Goal: Obtain resource: Download file/media

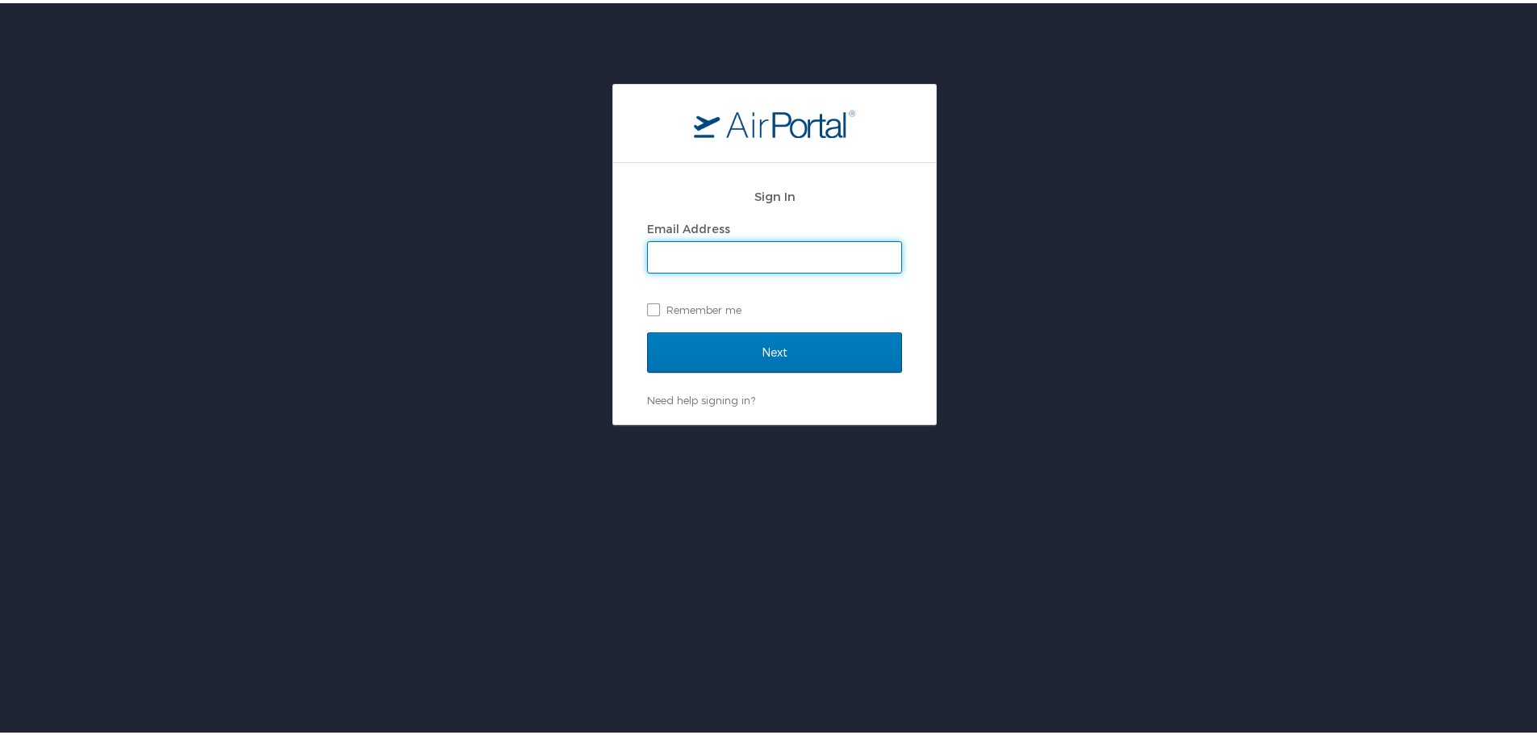
type input "astichnoth@sct.us.com"
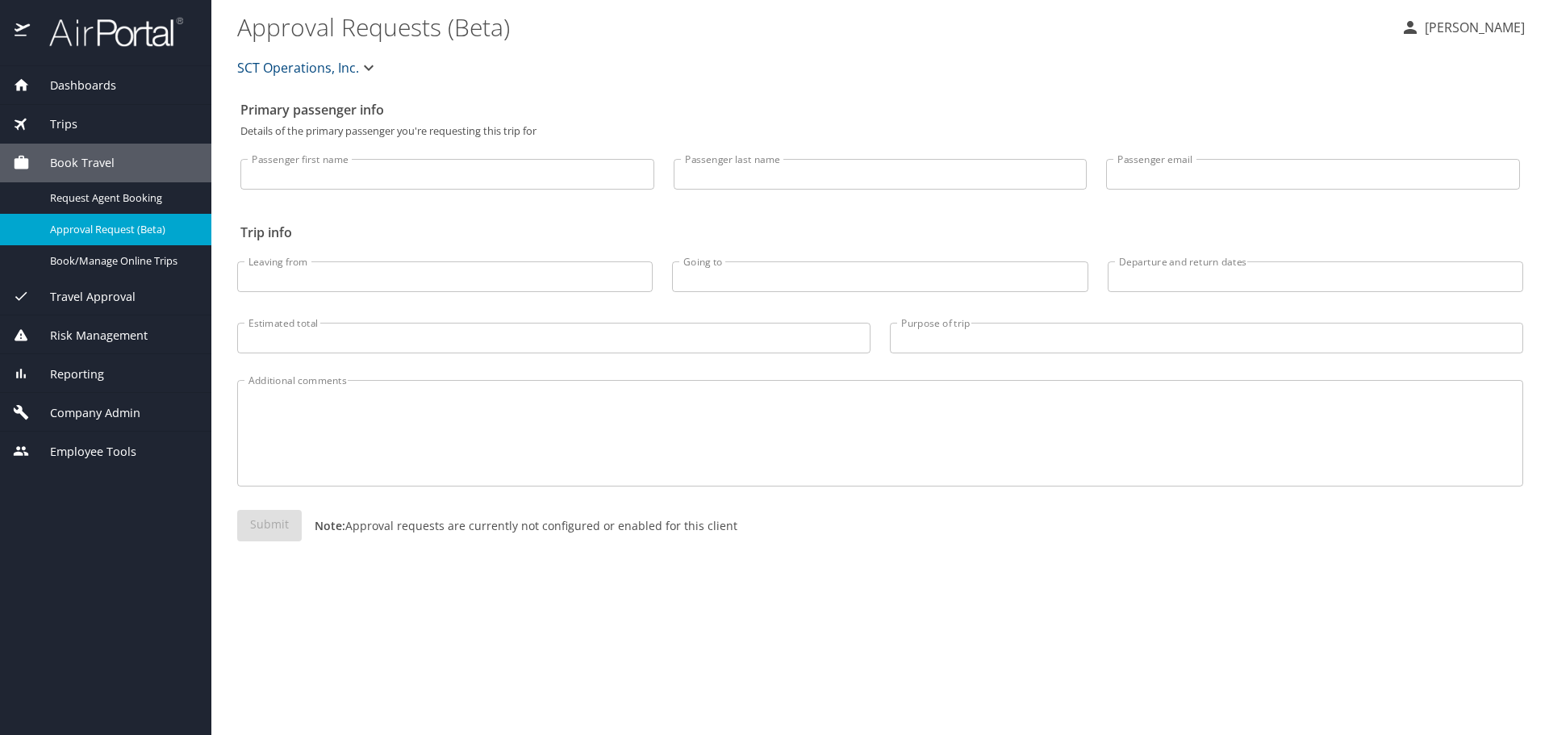
click at [89, 126] on div "Trips" at bounding box center [106, 124] width 186 height 18
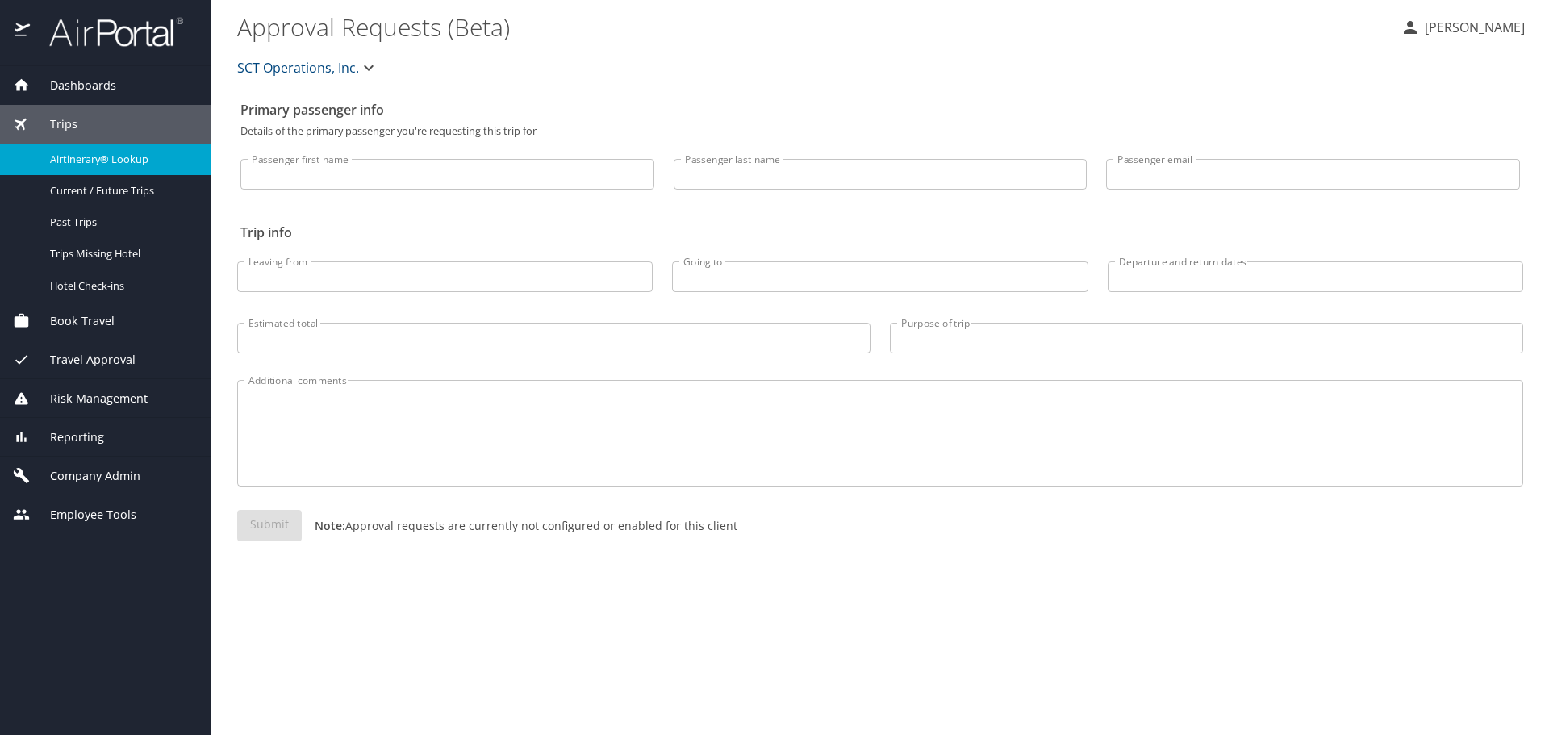
click at [76, 158] on span "Airtinerary® Lookup" at bounding box center [121, 159] width 142 height 15
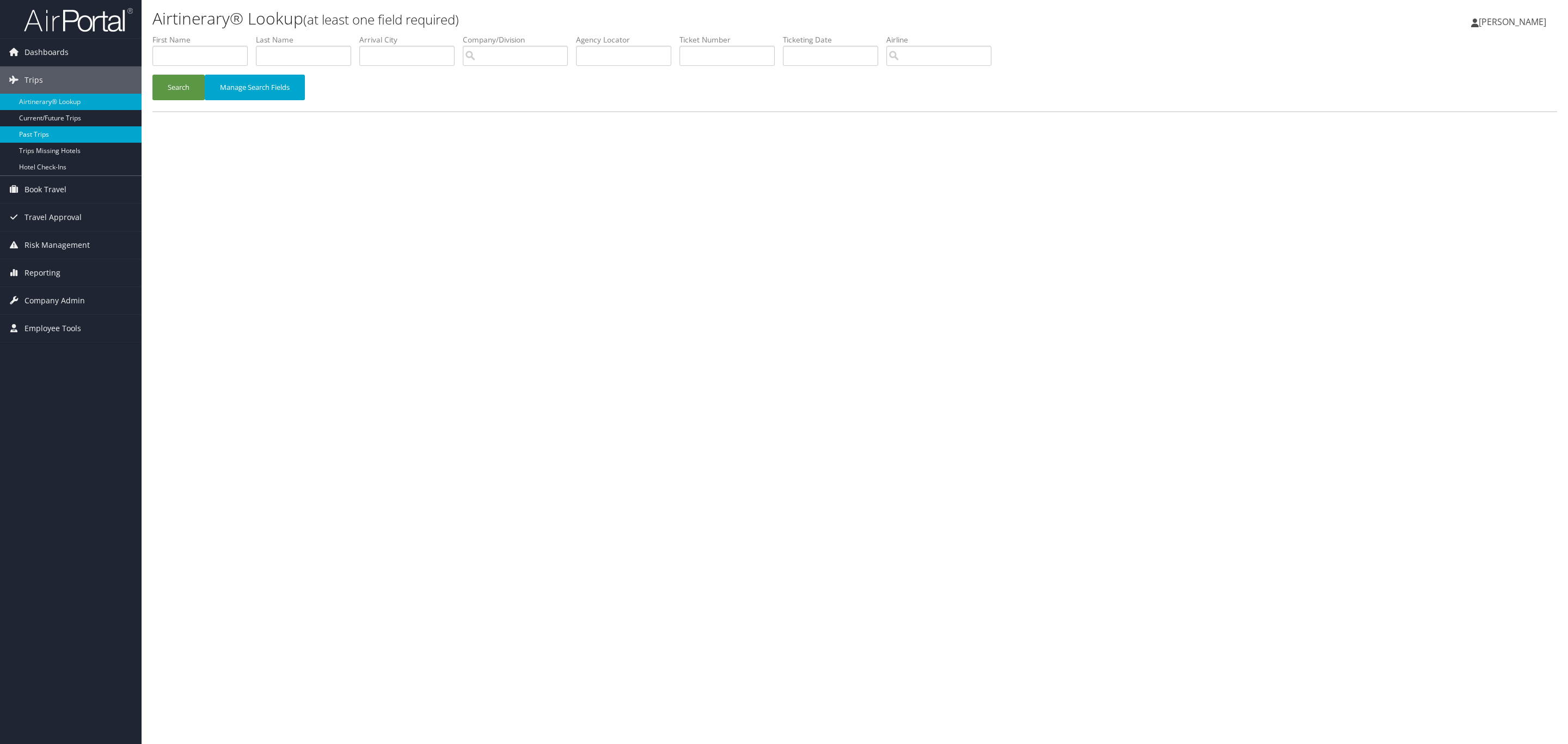
click at [18, 129] on link "Past Trips" at bounding box center [71, 134] width 142 height 16
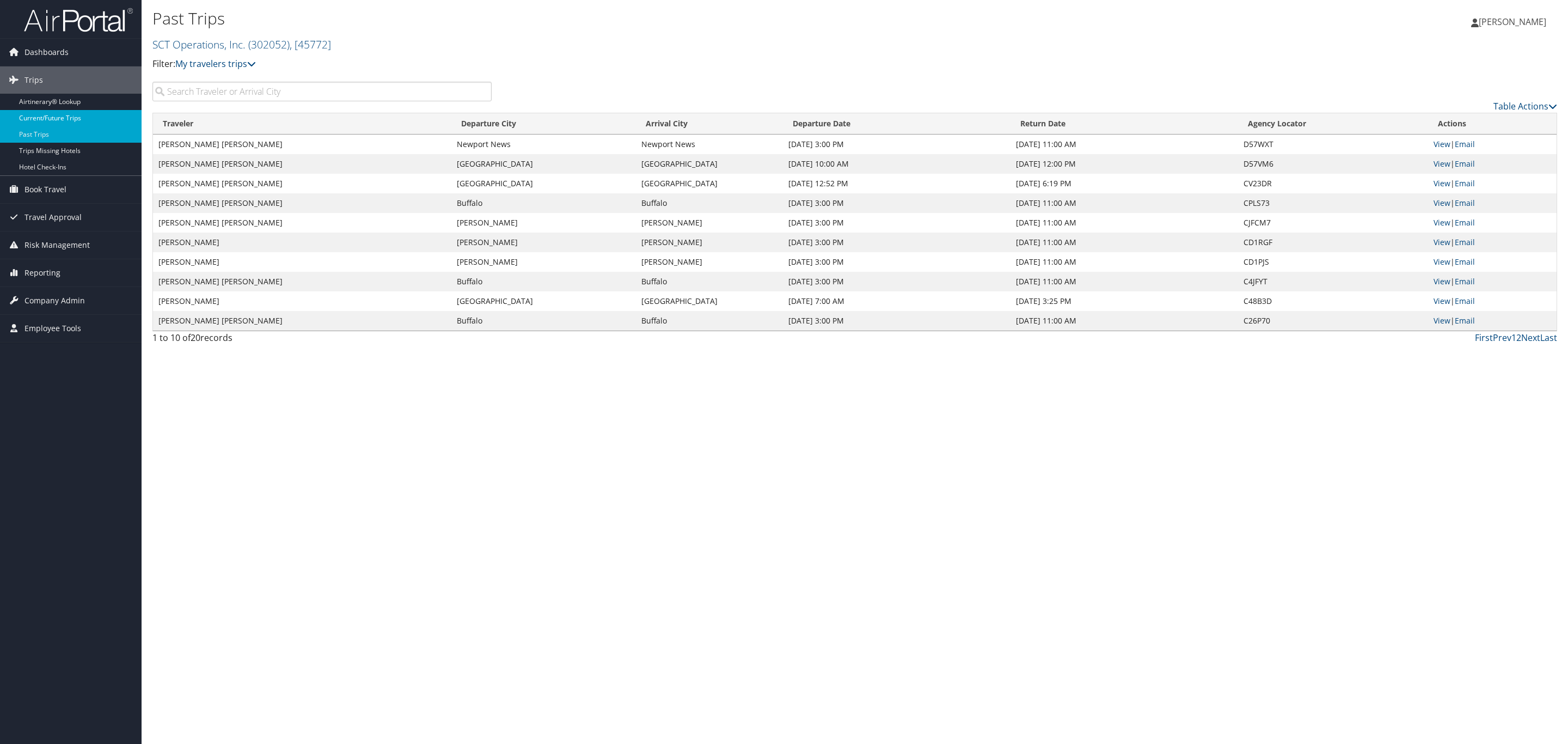
click at [43, 119] on link "Current/Future Trips" at bounding box center [71, 118] width 142 height 16
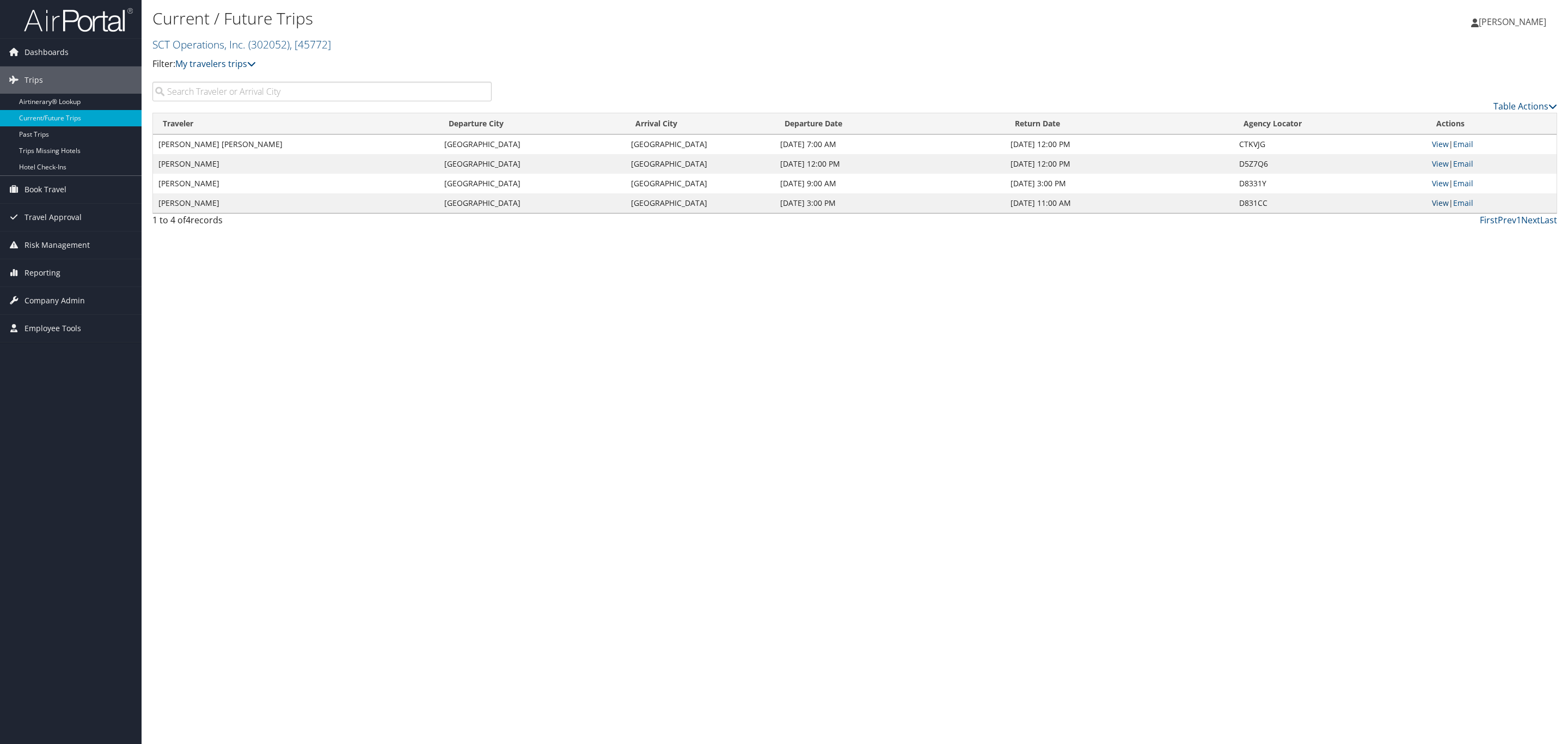
click at [1438, 205] on link "View" at bounding box center [1440, 203] width 17 height 10
click at [1440, 159] on link "View" at bounding box center [1440, 163] width 17 height 10
click at [1434, 142] on link "View" at bounding box center [1440, 144] width 17 height 10
click at [1440, 180] on link "View" at bounding box center [1440, 183] width 17 height 10
click at [41, 130] on link "Past Trips" at bounding box center [71, 134] width 142 height 16
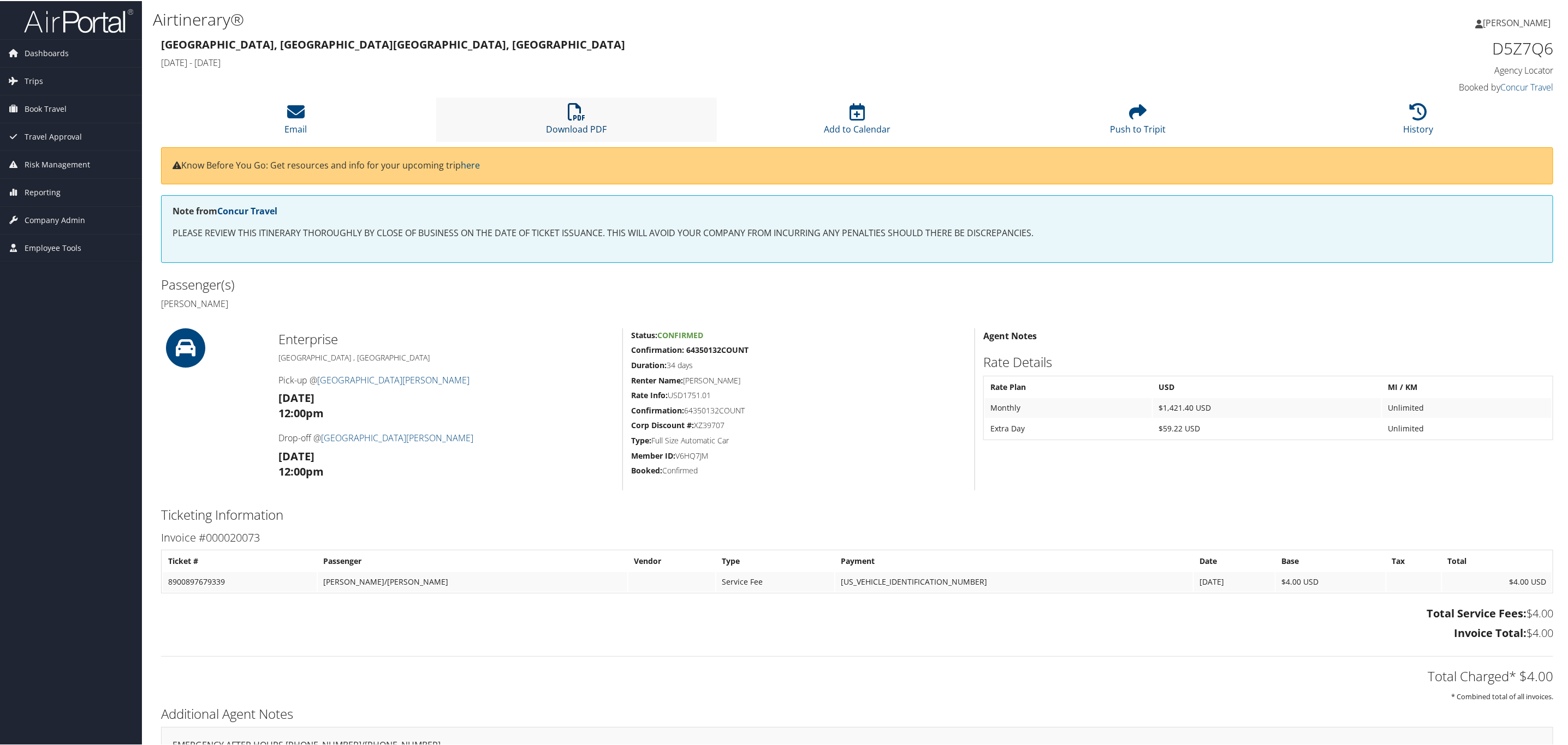
click at [593, 124] on link "Download PDF" at bounding box center [577, 121] width 61 height 26
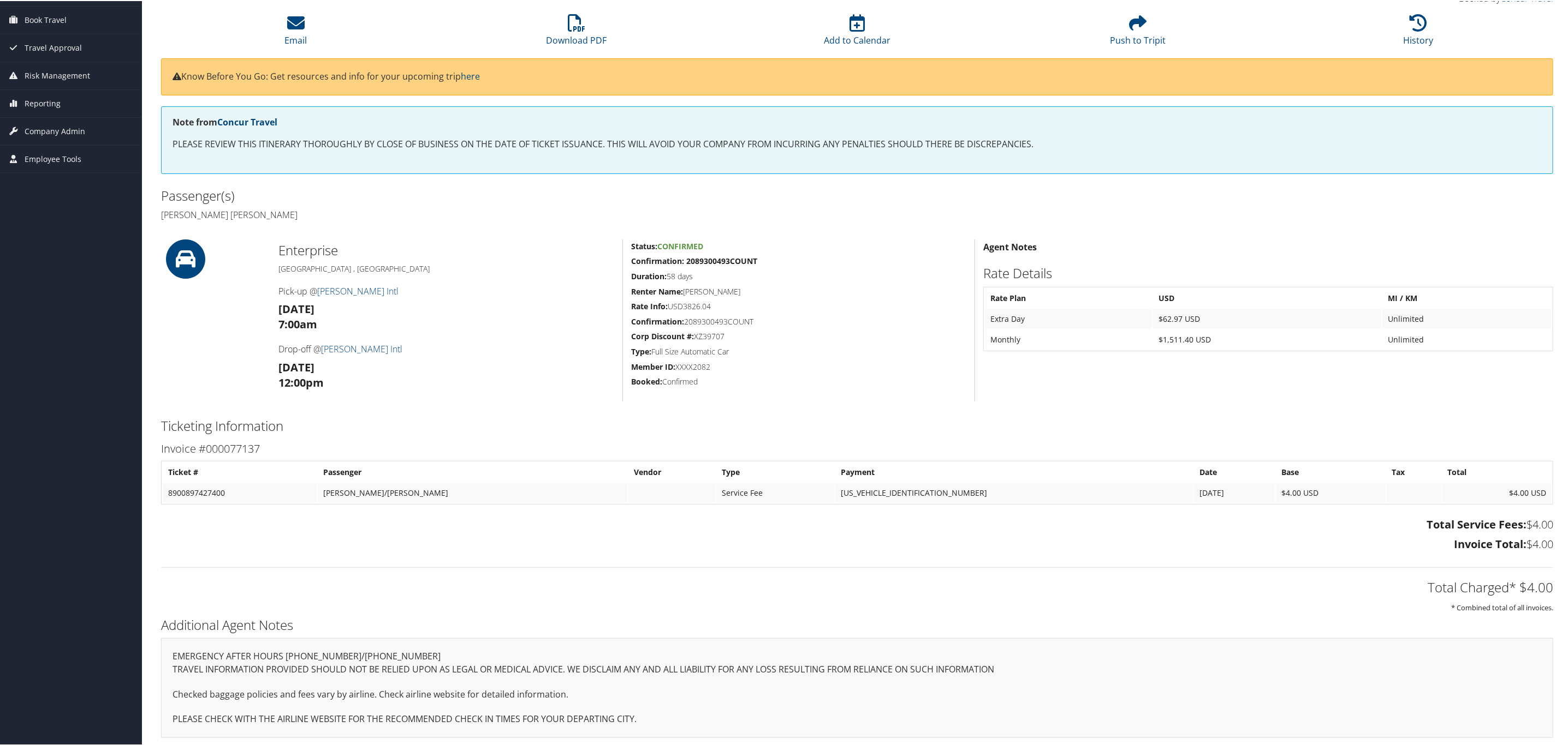
scroll to position [92, 0]
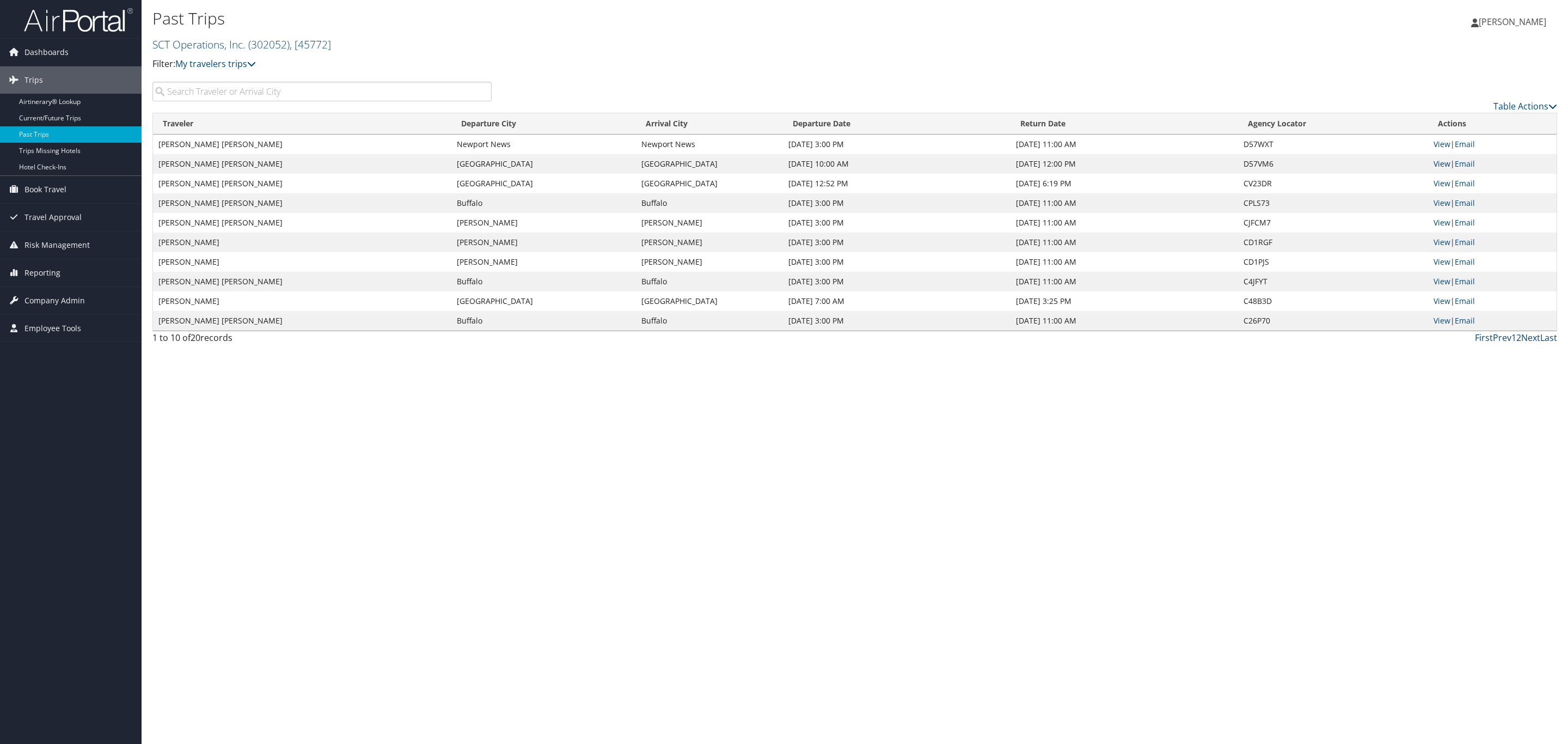
click at [1440, 159] on link "View" at bounding box center [1442, 163] width 17 height 10
click at [1445, 165] on link "View" at bounding box center [1442, 163] width 17 height 10
click at [1440, 142] on link "View" at bounding box center [1442, 144] width 17 height 10
click at [47, 124] on link "Current/Future Trips" at bounding box center [71, 118] width 142 height 16
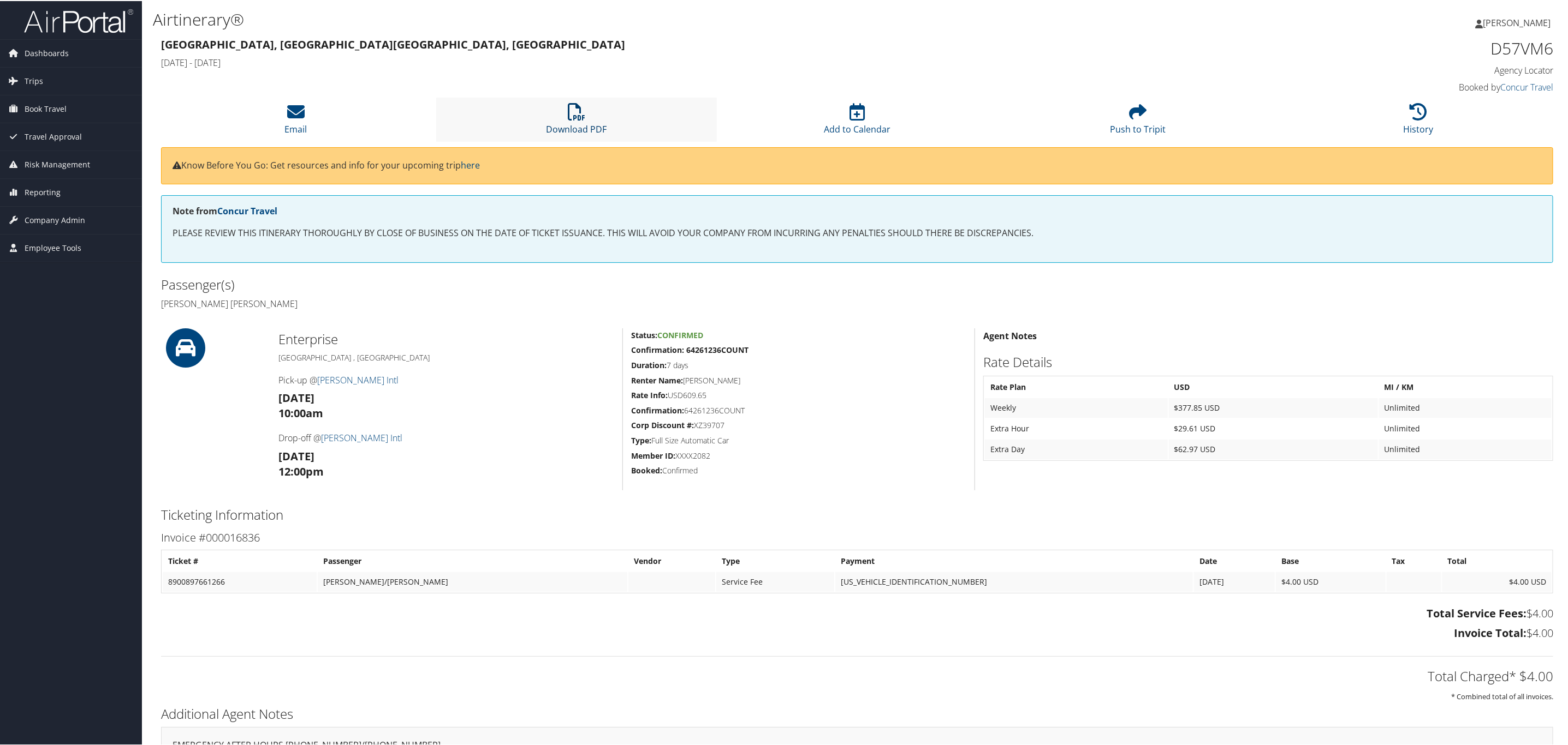
click at [601, 126] on link "Download PDF" at bounding box center [577, 121] width 61 height 26
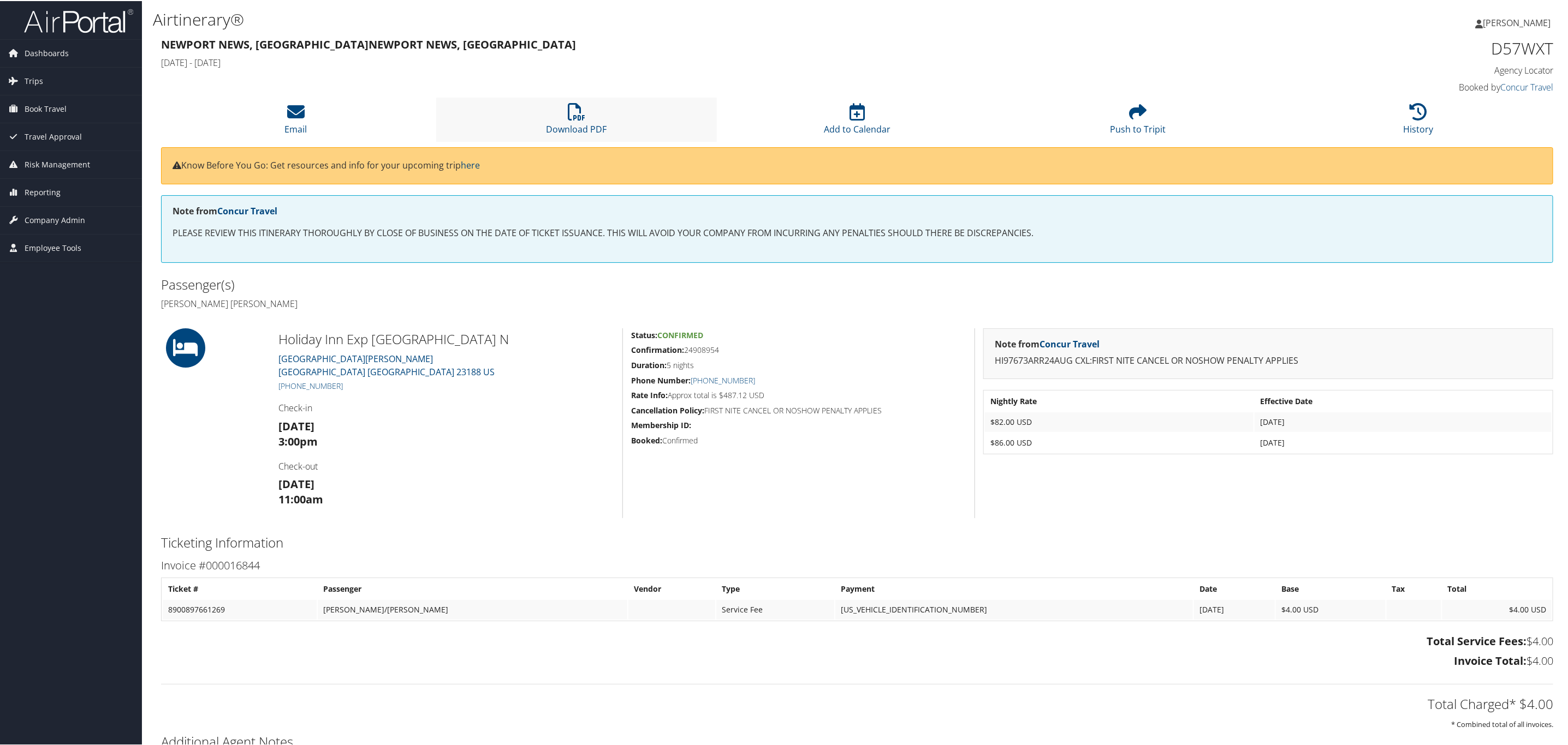
click at [595, 115] on li "Download PDF" at bounding box center [576, 118] width 281 height 44
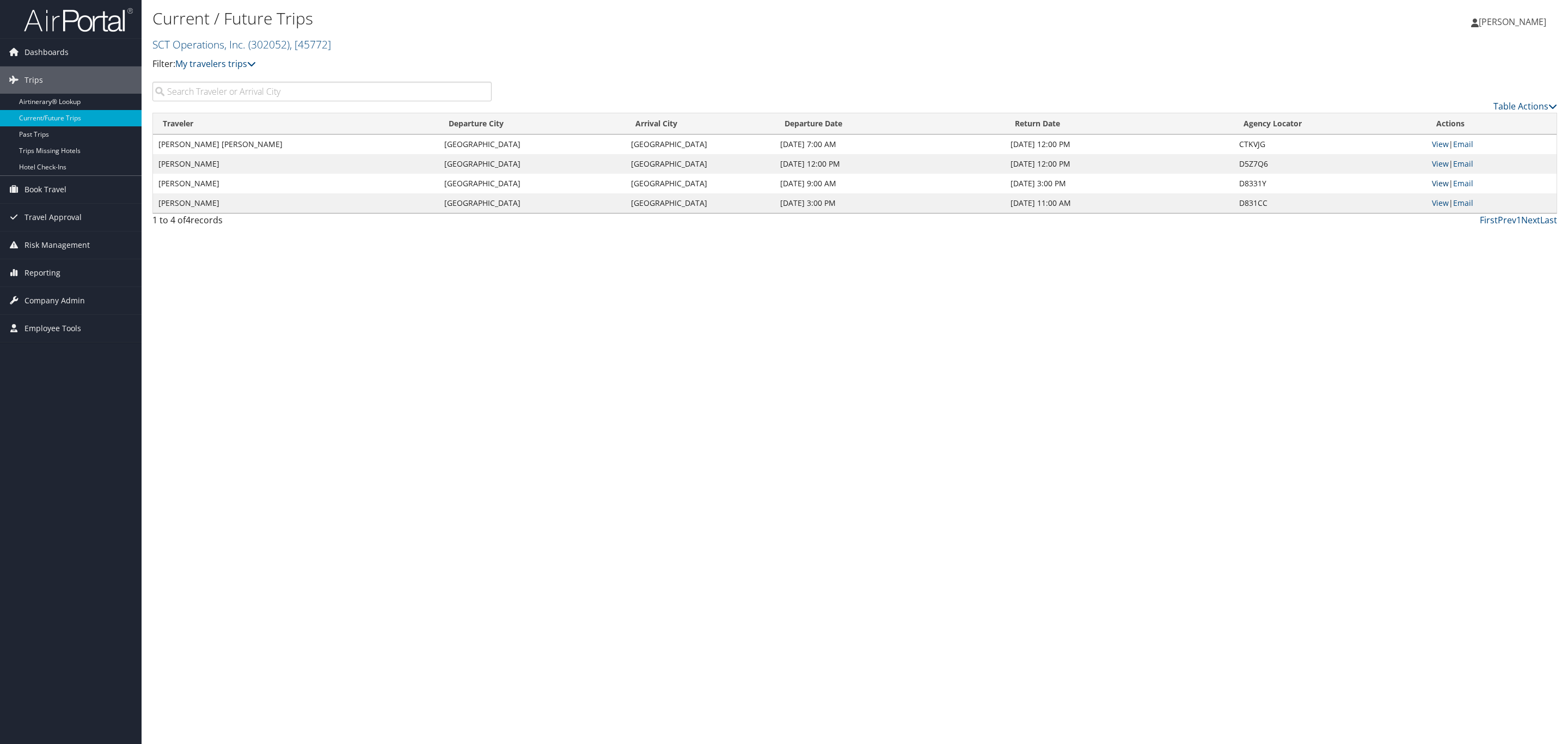
click at [1440, 183] on link "View" at bounding box center [1440, 183] width 17 height 10
click at [1434, 200] on link "View" at bounding box center [1440, 203] width 17 height 10
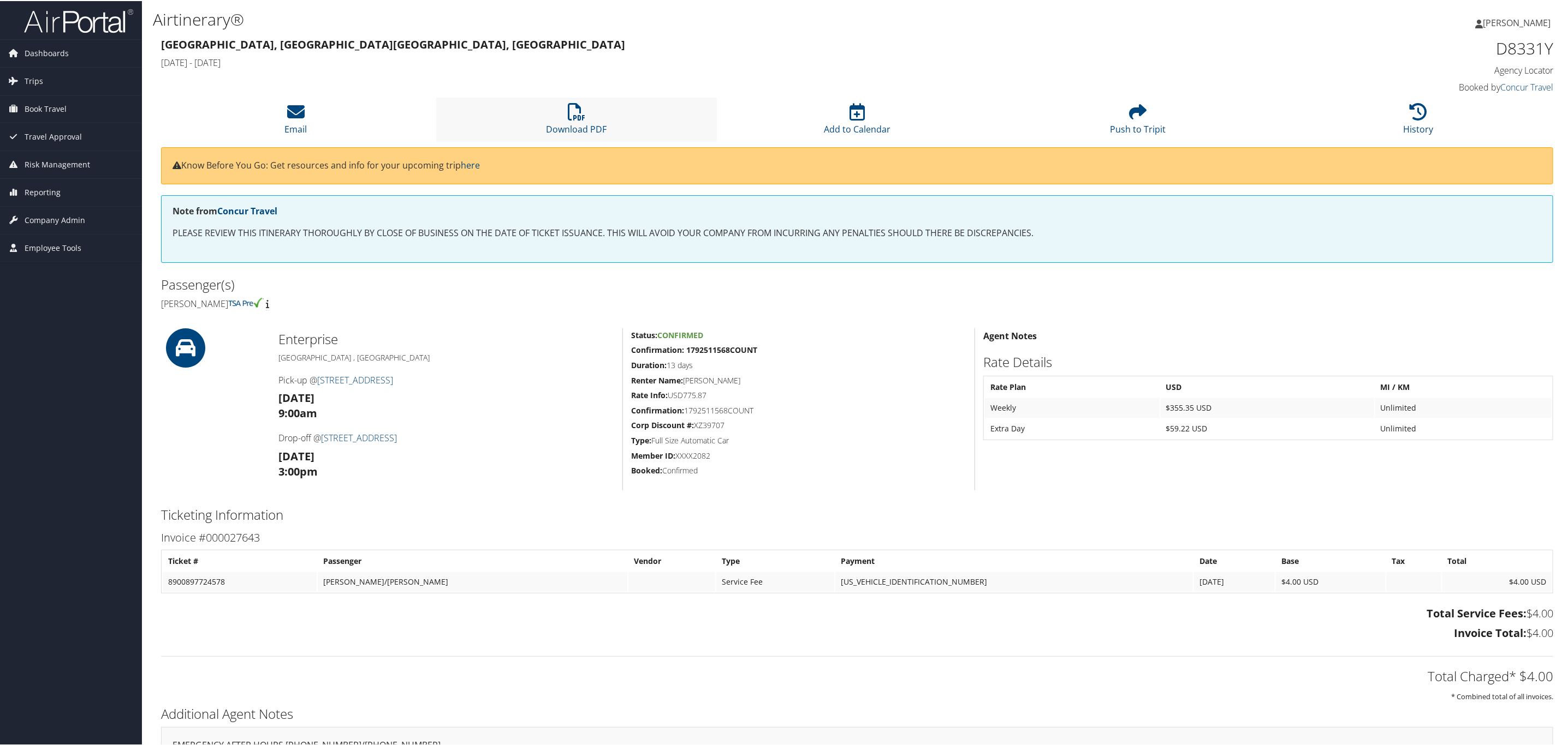
click at [559, 103] on li "Download PDF" at bounding box center [576, 118] width 281 height 44
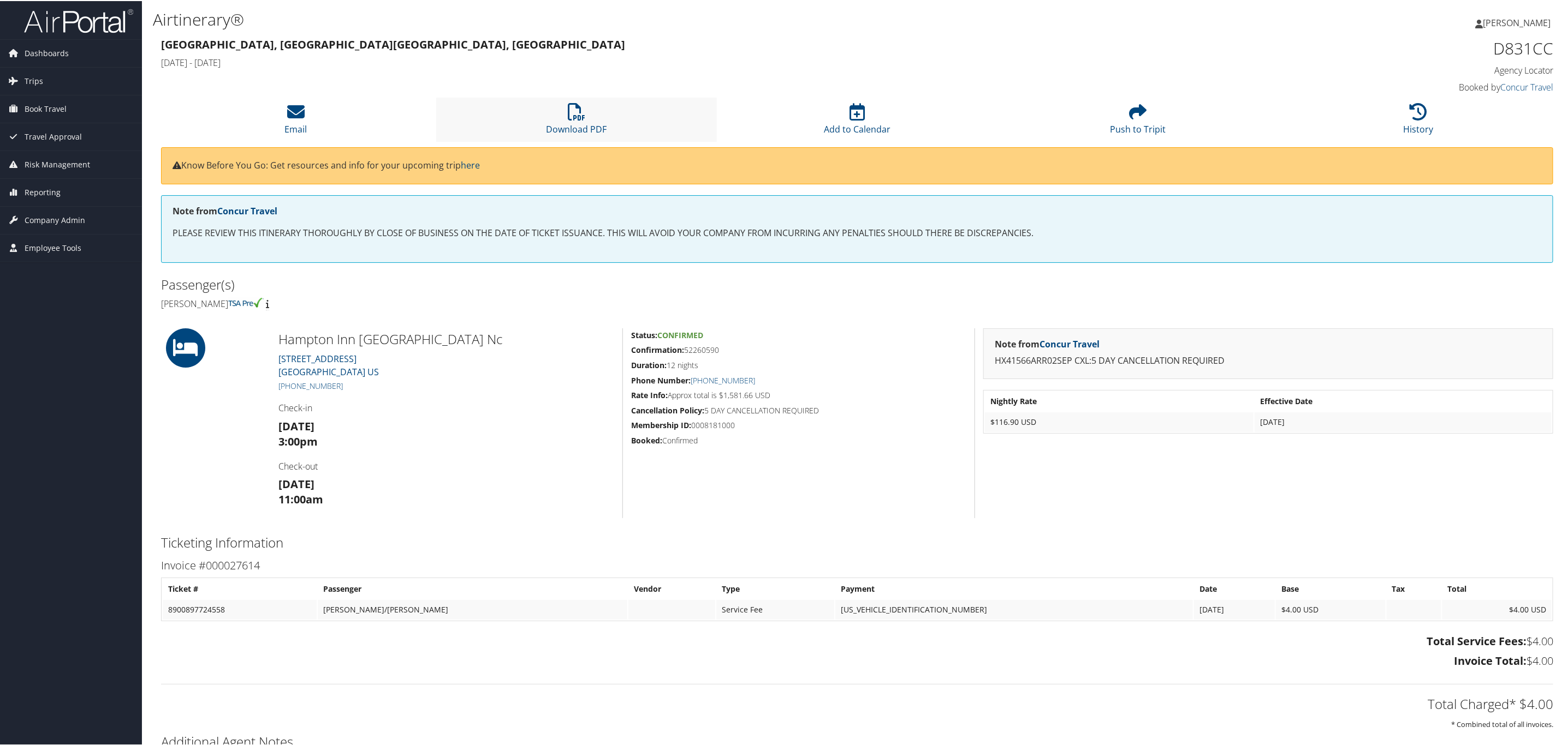
click at [534, 117] on li "Download PDF" at bounding box center [576, 118] width 281 height 44
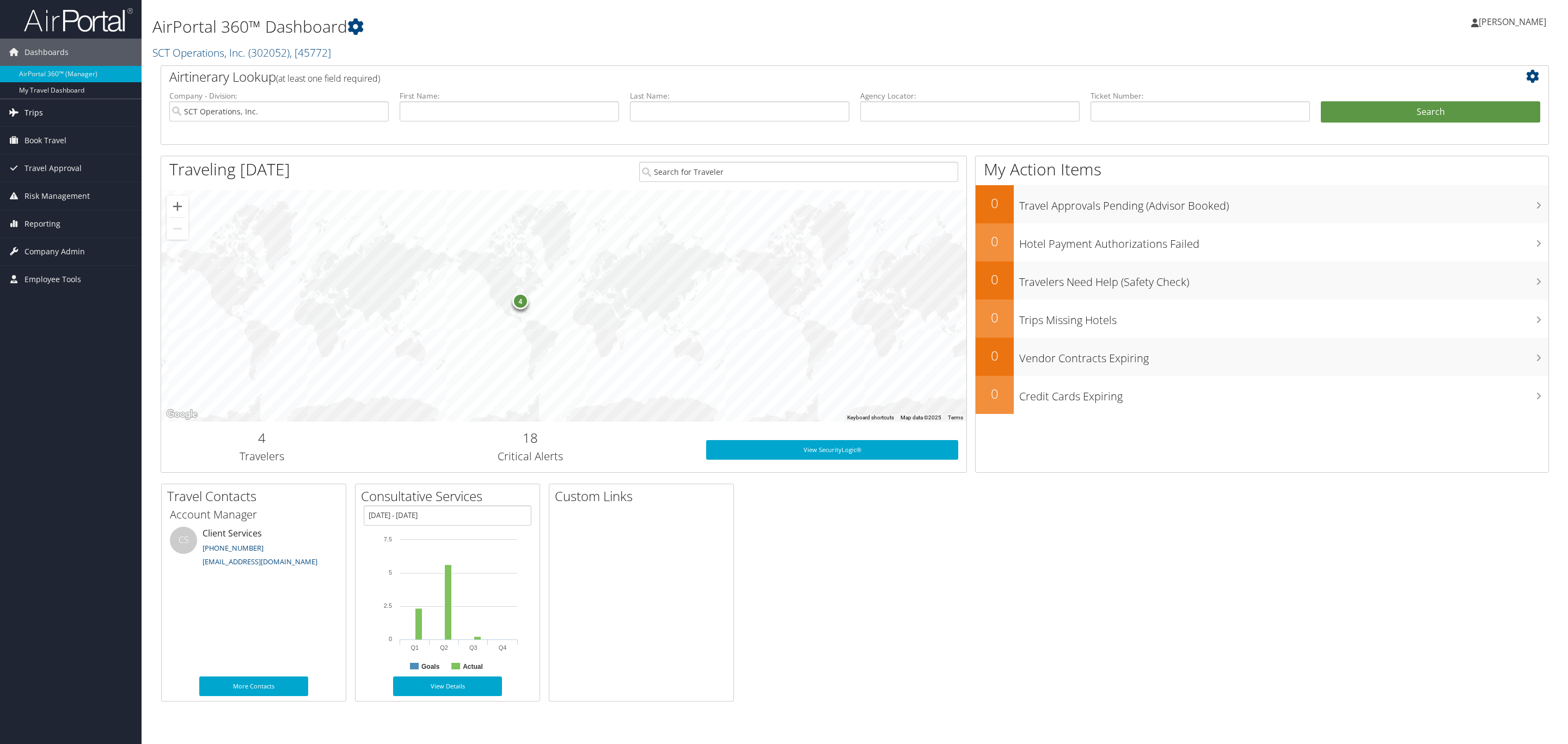
click at [38, 116] on span "Trips" at bounding box center [33, 113] width 18 height 27
click at [45, 172] on link "Past Trips" at bounding box center [71, 167] width 142 height 16
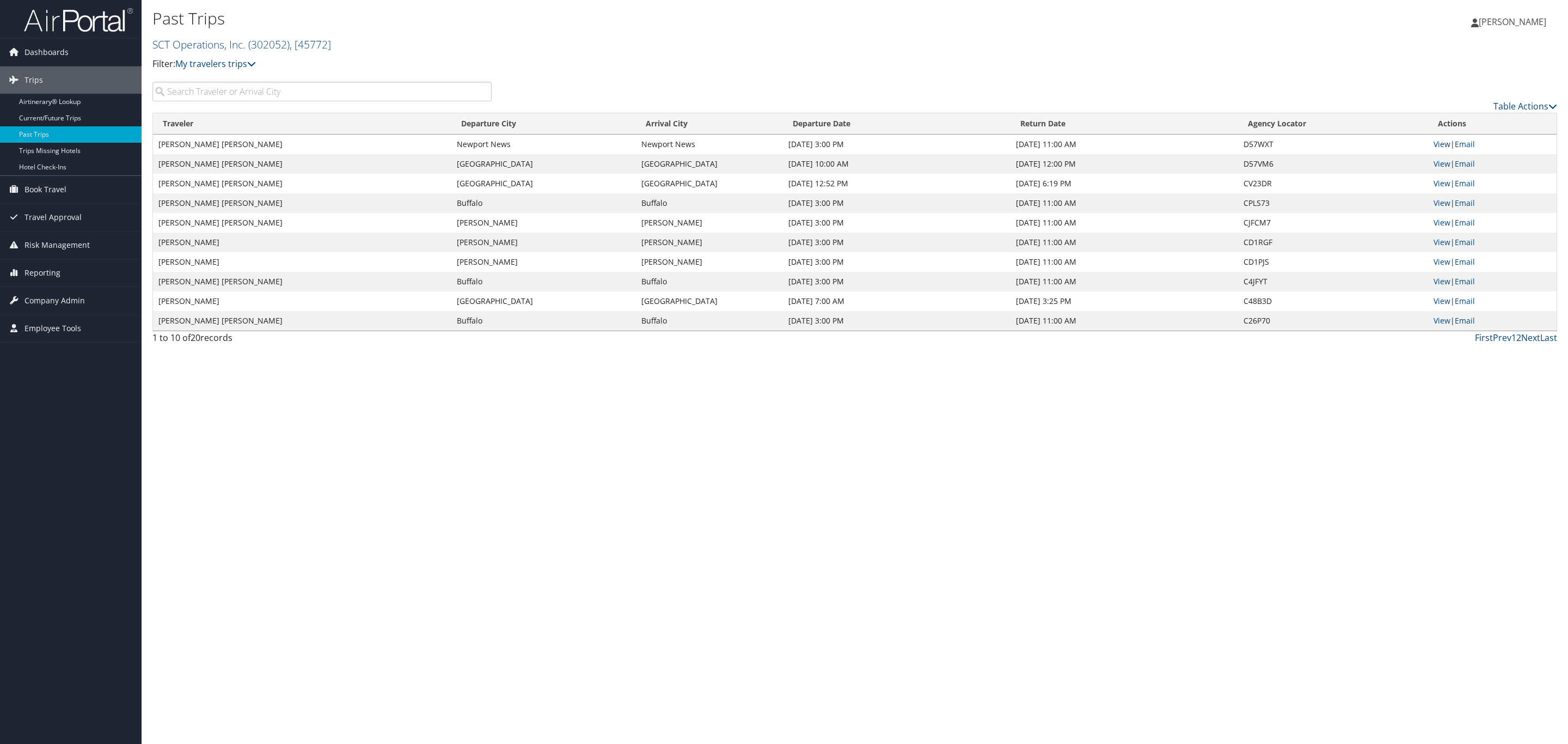
click at [1441, 144] on link "View" at bounding box center [1442, 144] width 17 height 10
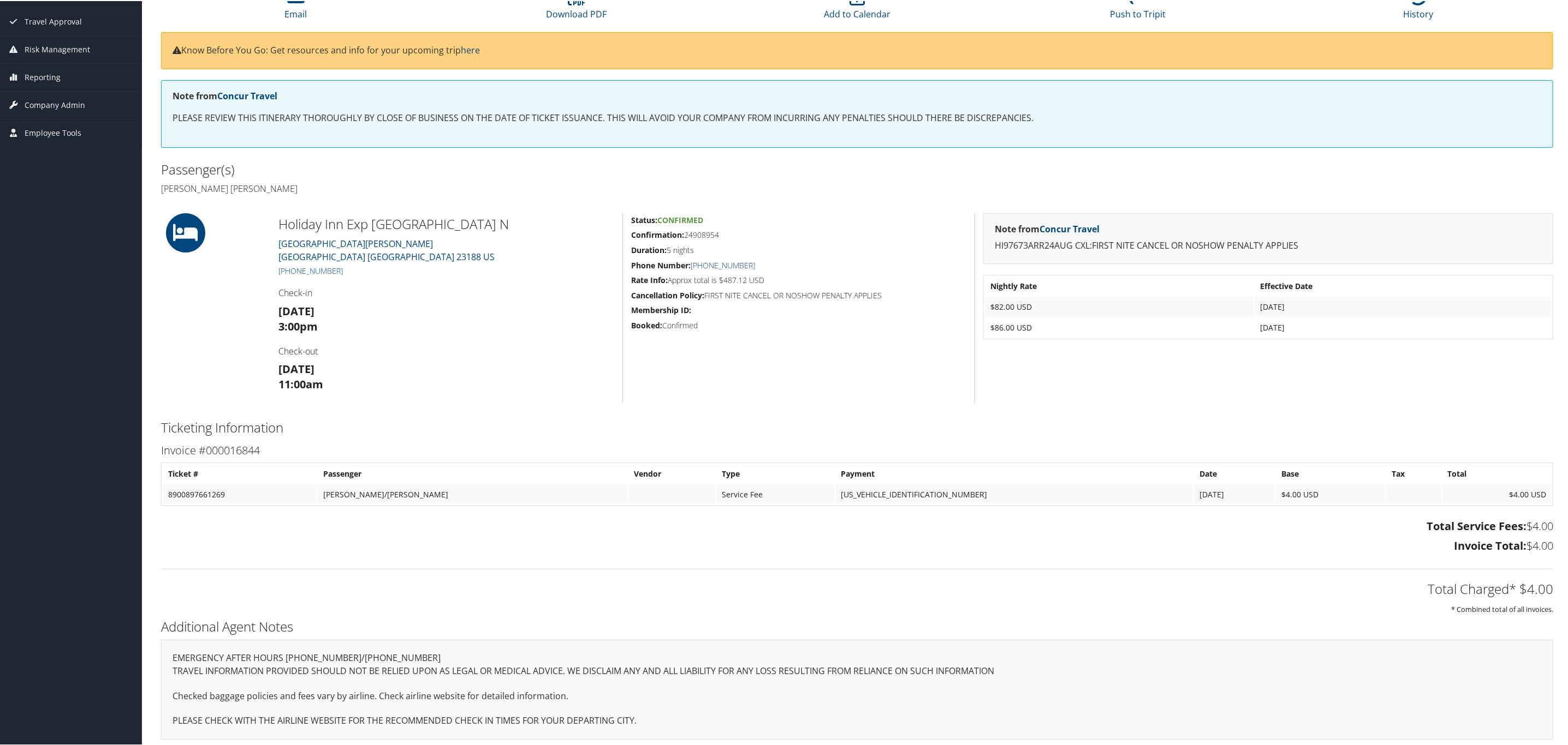
scroll to position [120, 0]
